Goal: Task Accomplishment & Management: Manage account settings

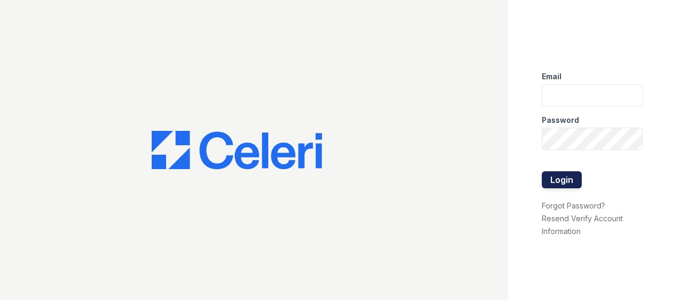
type input "[EMAIL_ADDRESS][DOMAIN_NAME]"
click at [560, 174] on button "Login" at bounding box center [562, 180] width 40 height 17
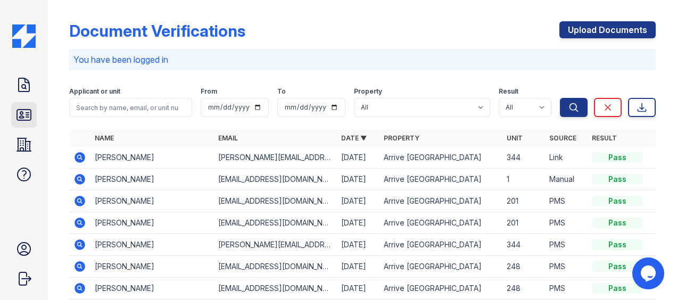
click at [15, 115] on icon at bounding box center [23, 115] width 17 height 17
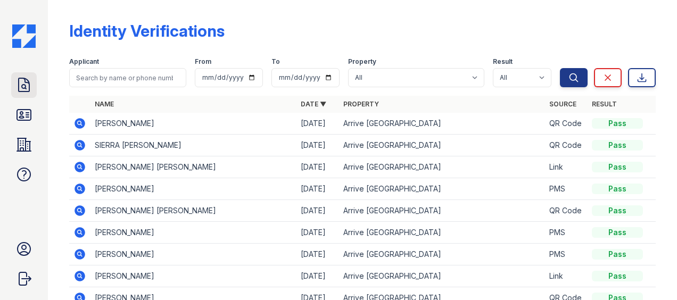
click at [28, 85] on icon at bounding box center [23, 85] width 17 height 17
